Goal: Information Seeking & Learning: Learn about a topic

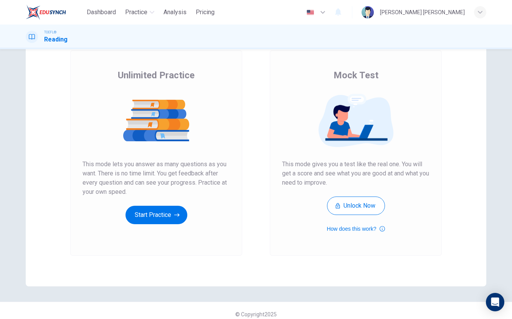
scroll to position [52, 0]
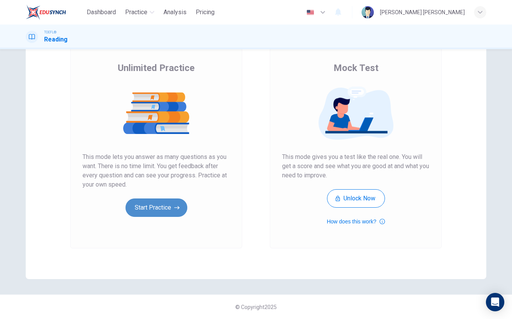
click at [157, 205] on button "Start Practice" at bounding box center [157, 207] width 62 height 18
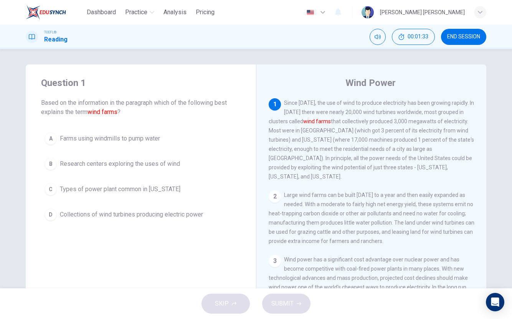
scroll to position [2, 0]
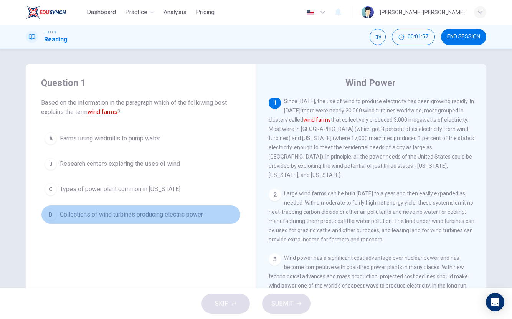
click at [153, 216] on span "Collections of wind turbines producing electric power" at bounding box center [131, 214] width 143 height 9
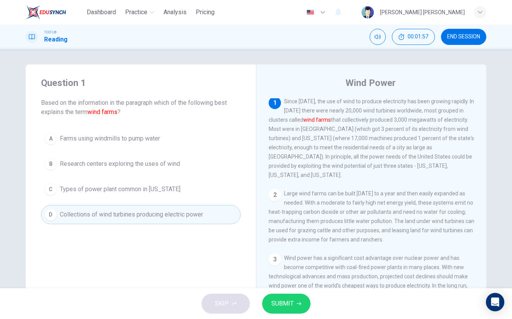
click at [281, 303] on span "SUBMIT" at bounding box center [282, 303] width 22 height 11
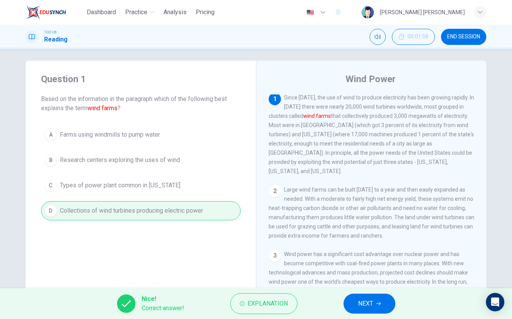
scroll to position [6, 0]
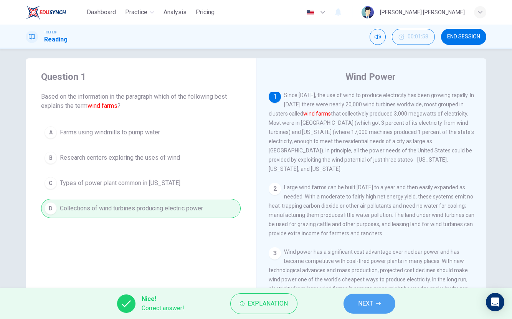
click at [363, 301] on span "NEXT" at bounding box center [365, 303] width 15 height 11
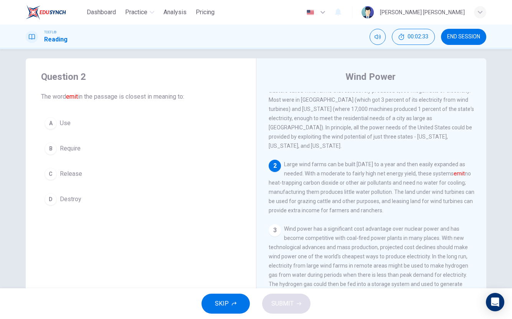
scroll to position [24, 0]
click at [55, 125] on button "A Use" at bounding box center [141, 123] width 200 height 19
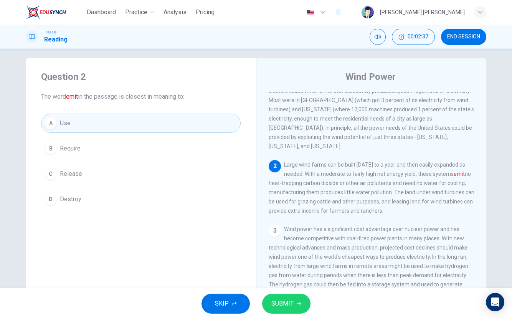
click at [291, 309] on button "SUBMIT" at bounding box center [286, 304] width 48 height 20
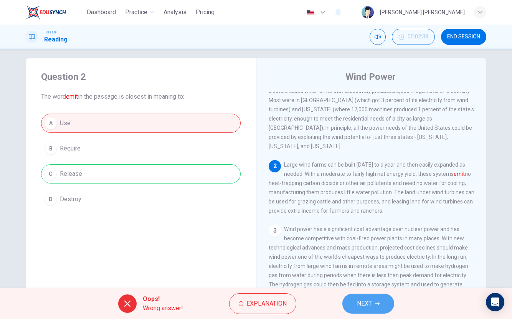
click at [364, 297] on button "NEXT" at bounding box center [368, 304] width 52 height 20
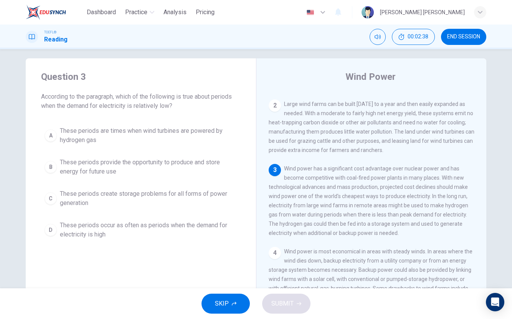
scroll to position [86, 0]
click at [126, 133] on span "These periods are times when wind turbines are powered by hydrogen gas" at bounding box center [148, 135] width 177 height 18
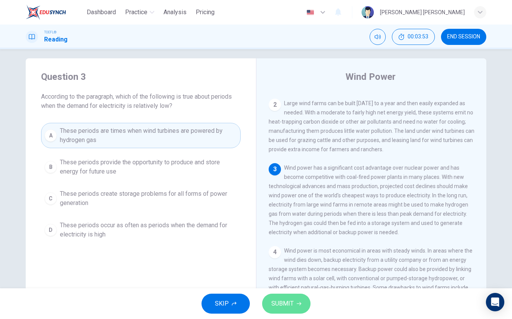
click at [297, 307] on button "SUBMIT" at bounding box center [286, 304] width 48 height 20
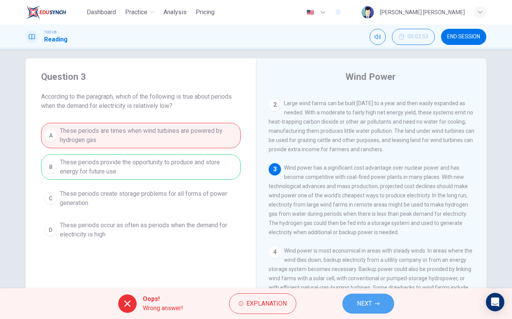
click at [360, 303] on span "NEXT" at bounding box center [364, 303] width 15 height 11
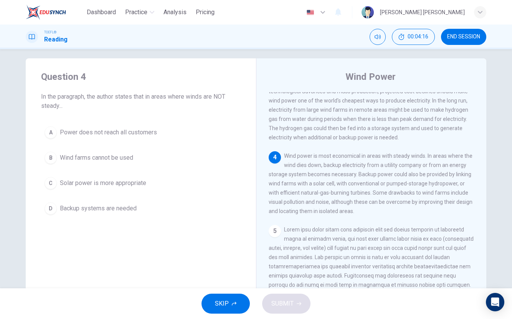
scroll to position [181, 0]
click at [110, 205] on span "Backup systems are needed" at bounding box center [98, 208] width 77 height 9
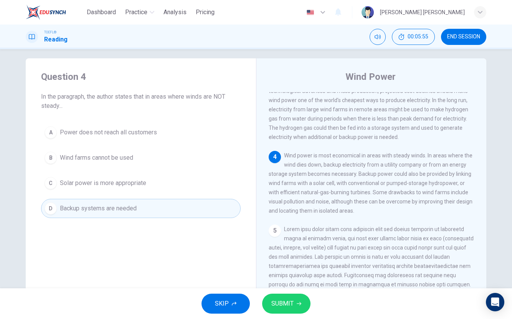
click at [287, 301] on span "SUBMIT" at bounding box center [282, 303] width 22 height 11
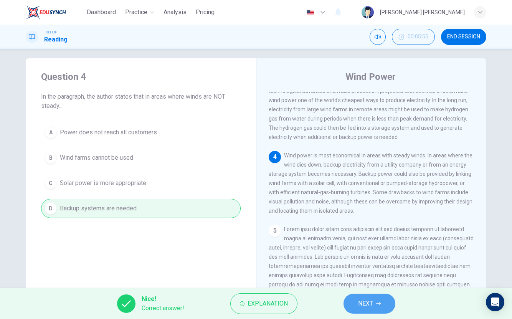
click at [374, 301] on button "NEXT" at bounding box center [370, 304] width 52 height 20
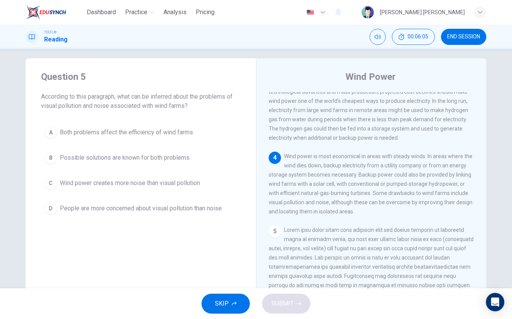
scroll to position [196, 0]
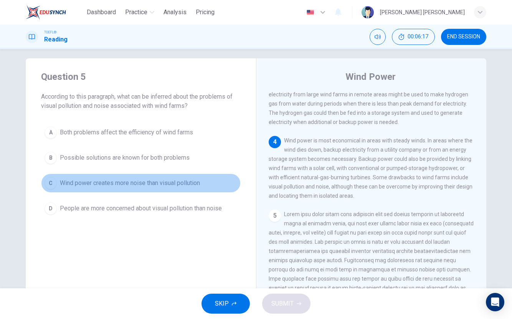
click at [196, 187] on span "Wind power creates more noise than visual pollution" at bounding box center [130, 183] width 140 height 9
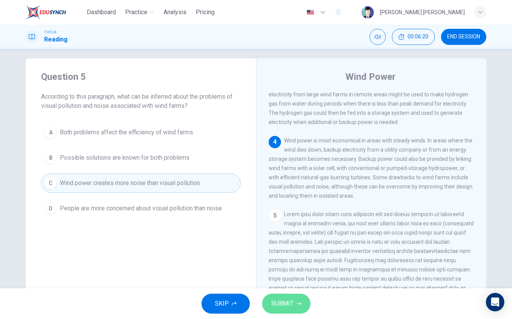
click at [293, 304] on button "SUBMIT" at bounding box center [286, 304] width 48 height 20
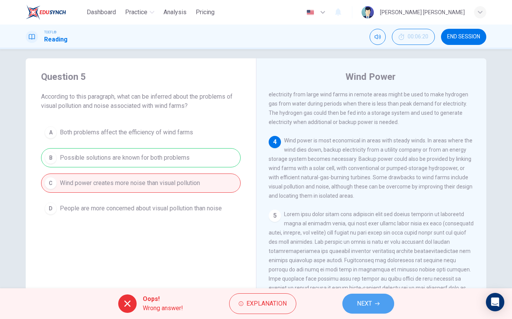
click at [387, 303] on button "NEXT" at bounding box center [368, 304] width 52 height 20
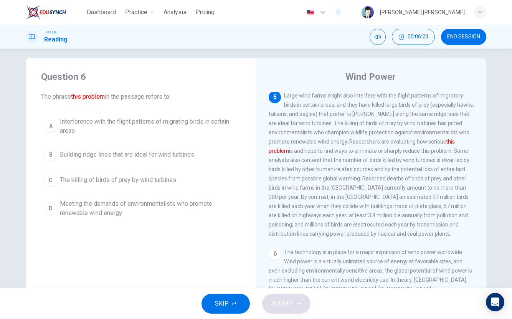
scroll to position [309, 0]
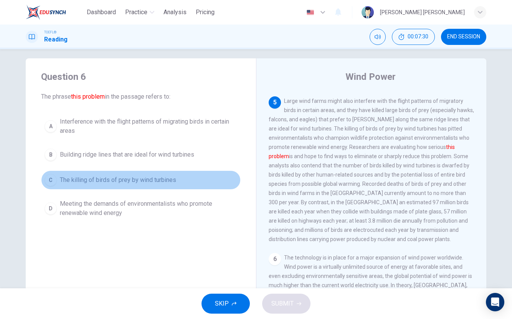
click at [113, 179] on span "The killing of birds of prey by wind turbines" at bounding box center [118, 179] width 116 height 9
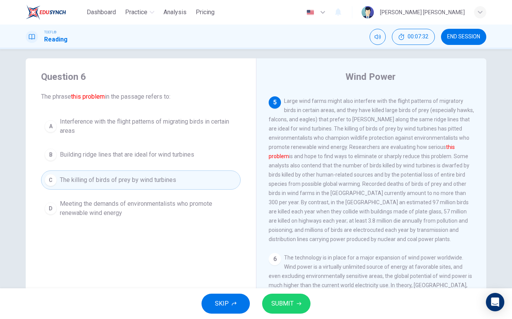
click at [292, 306] on span "SUBMIT" at bounding box center [282, 303] width 22 height 11
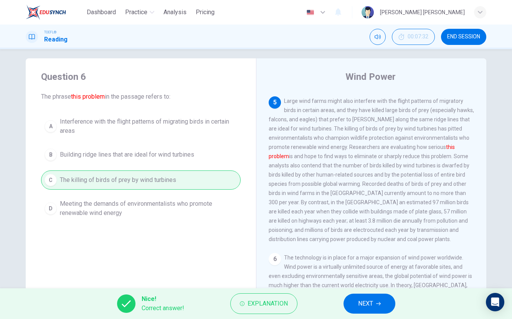
click at [353, 302] on button "NEXT" at bounding box center [370, 304] width 52 height 20
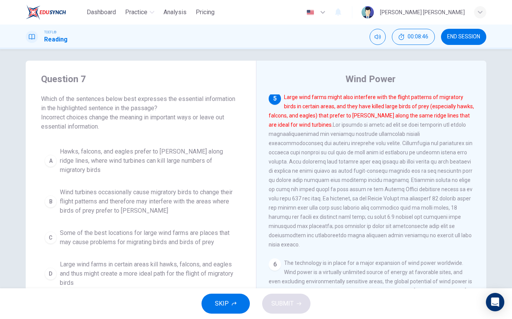
scroll to position [2, 0]
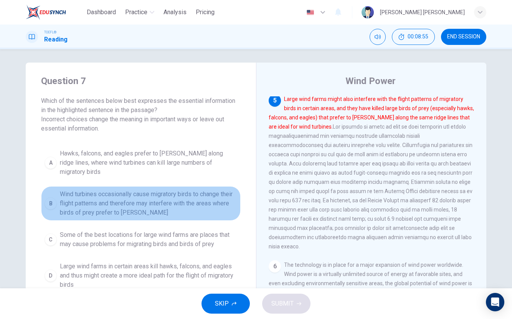
click at [149, 193] on span "Wind turbines occasionally cause migratory birds to change their flight pattern…" at bounding box center [148, 204] width 177 height 28
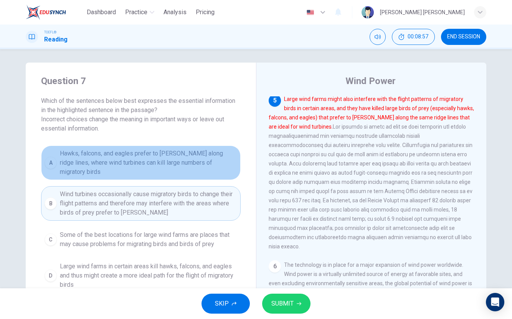
click at [113, 164] on span "Hawks, falcons, and eagles prefer to [PERSON_NAME] along ridge lines, where win…" at bounding box center [148, 163] width 177 height 28
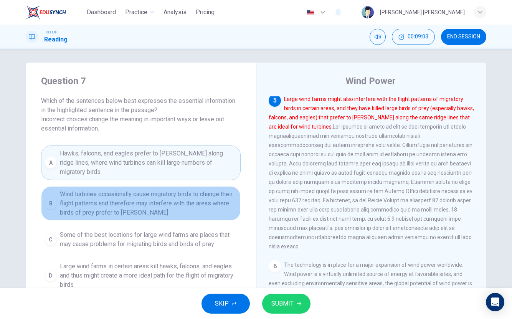
click at [118, 202] on span "Wind turbines occasionally cause migratory birds to change their flight pattern…" at bounding box center [148, 204] width 177 height 28
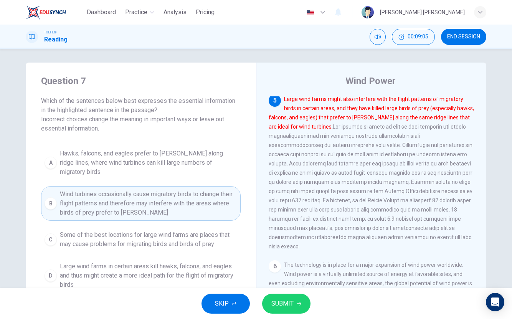
click at [280, 306] on span "SUBMIT" at bounding box center [282, 303] width 22 height 11
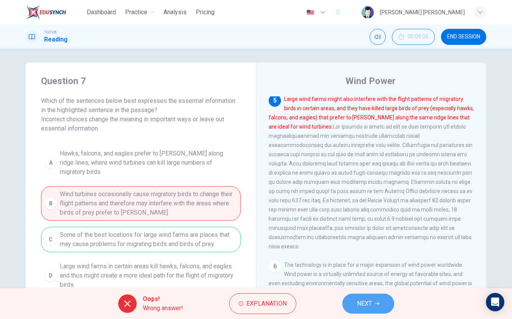
click at [368, 301] on span "NEXT" at bounding box center [364, 303] width 15 height 11
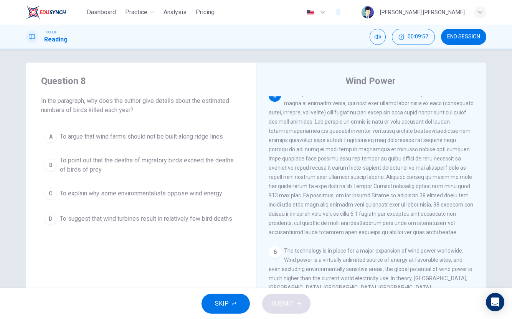
scroll to position [321, 0]
click at [123, 141] on span "To argue that wind farms should not be built along ridge lines" at bounding box center [141, 136] width 163 height 9
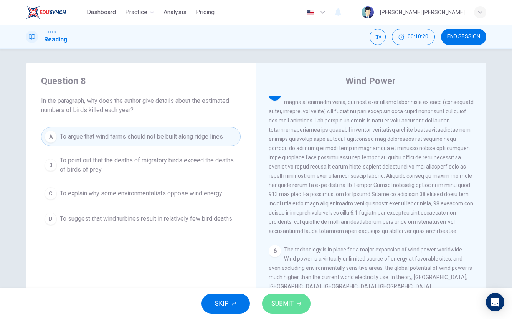
click at [297, 303] on icon "button" at bounding box center [299, 303] width 5 height 5
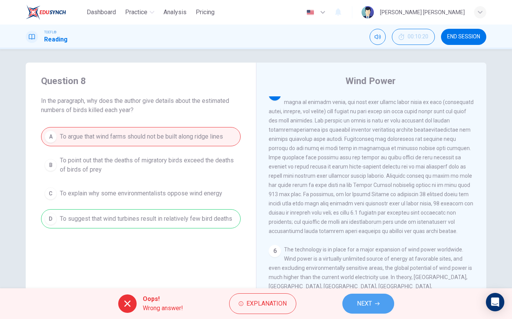
click at [375, 301] on button "NEXT" at bounding box center [368, 304] width 52 height 20
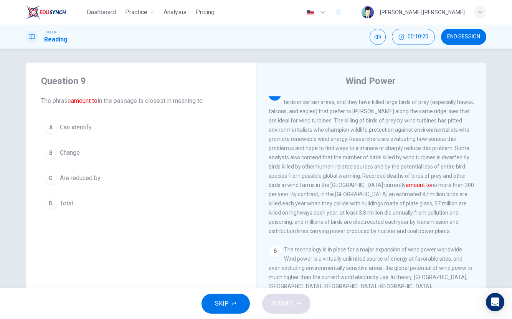
scroll to position [315, 0]
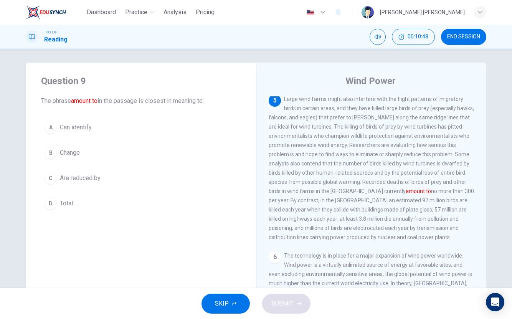
click at [107, 157] on button "B Change" at bounding box center [141, 152] width 200 height 19
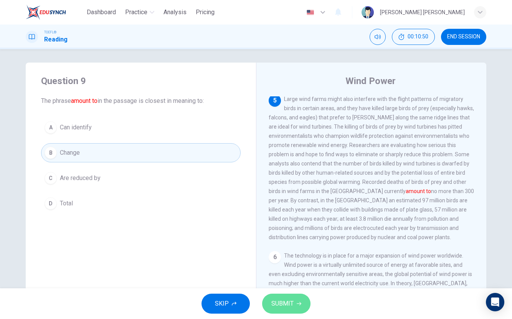
click at [303, 299] on button "SUBMIT" at bounding box center [286, 304] width 48 height 20
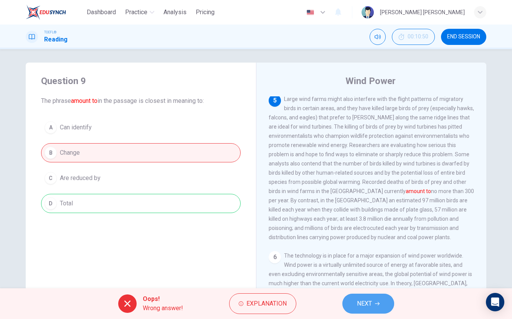
click at [374, 300] on button "NEXT" at bounding box center [368, 304] width 52 height 20
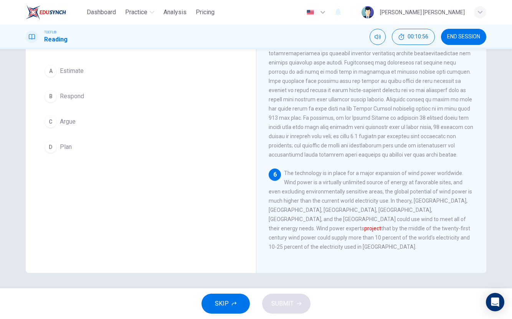
scroll to position [342, 0]
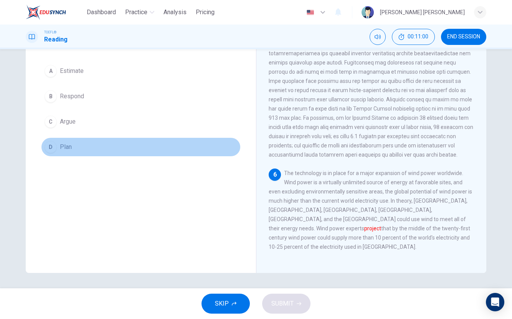
click at [146, 144] on button "D Plan" at bounding box center [141, 146] width 200 height 19
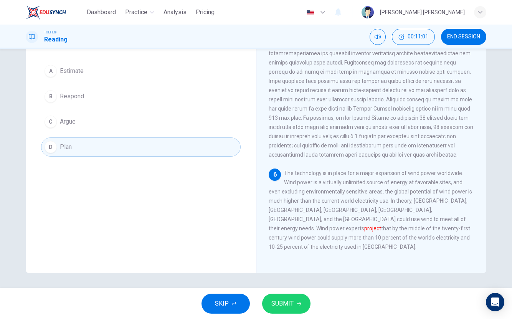
click at [301, 307] on button "SUBMIT" at bounding box center [286, 304] width 48 height 20
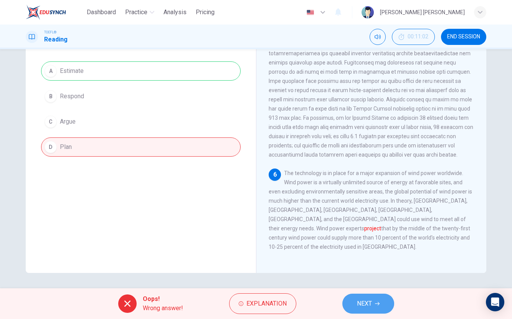
click at [382, 306] on button "NEXT" at bounding box center [368, 304] width 52 height 20
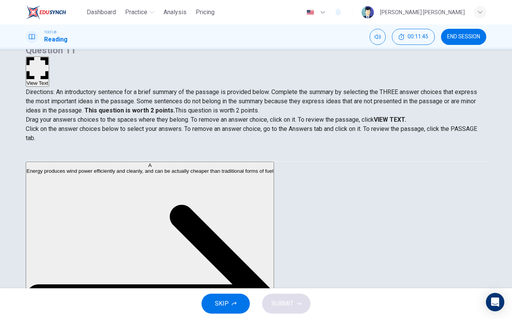
scroll to position [295, 0]
